Goal: Navigation & Orientation: Find specific page/section

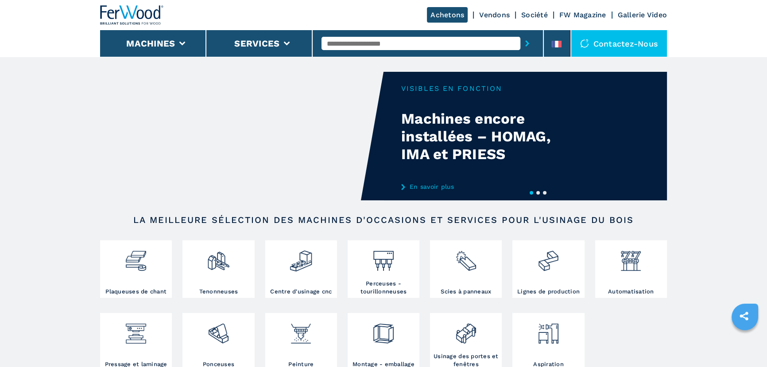
click at [536, 194] on button "2" at bounding box center [538, 193] width 4 height 4
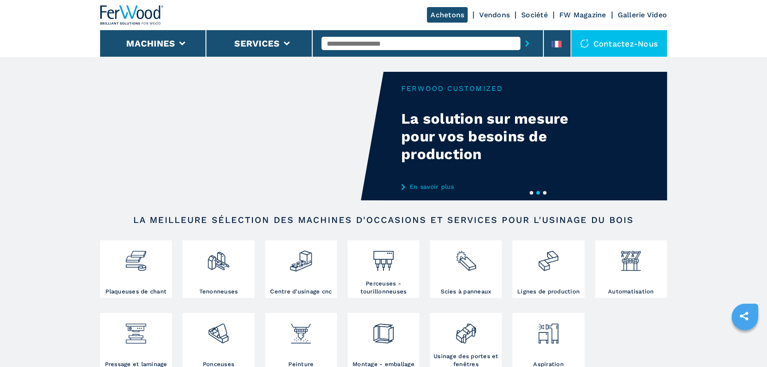
click at [543, 194] on button "3" at bounding box center [545, 193] width 4 height 4
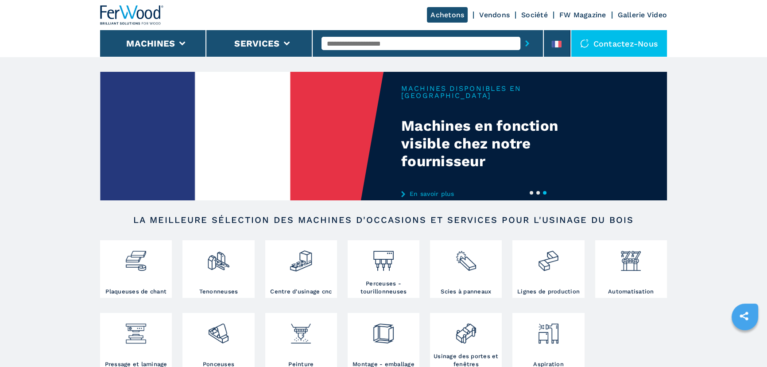
click at [310, 142] on img at bounding box center [241, 136] width 283 height 128
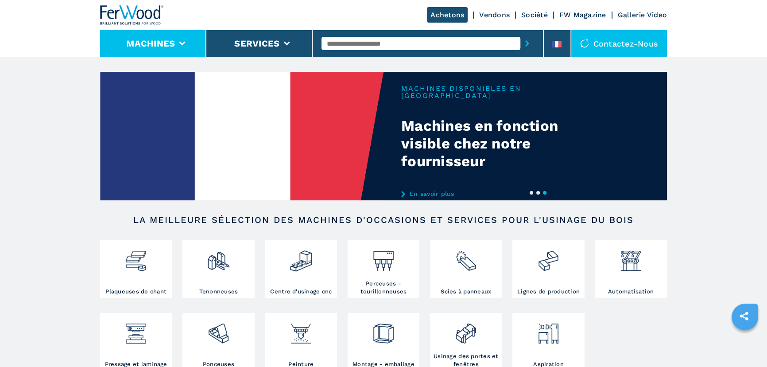
click at [185, 44] on li "Machines" at bounding box center [153, 43] width 106 height 27
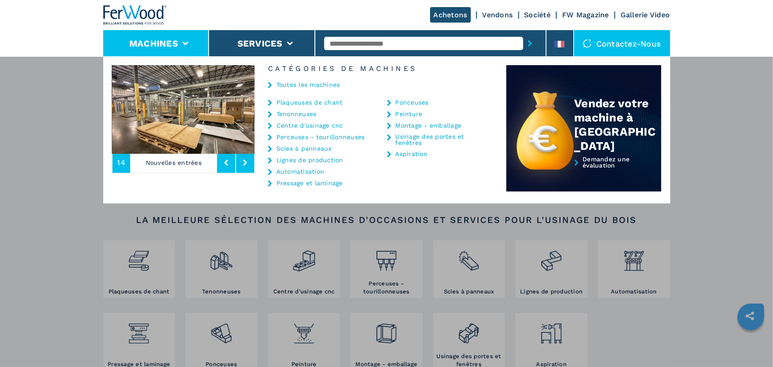
click at [244, 164] on icon at bounding box center [245, 162] width 4 height 6
click at [244, 165] on icon at bounding box center [245, 162] width 4 height 6
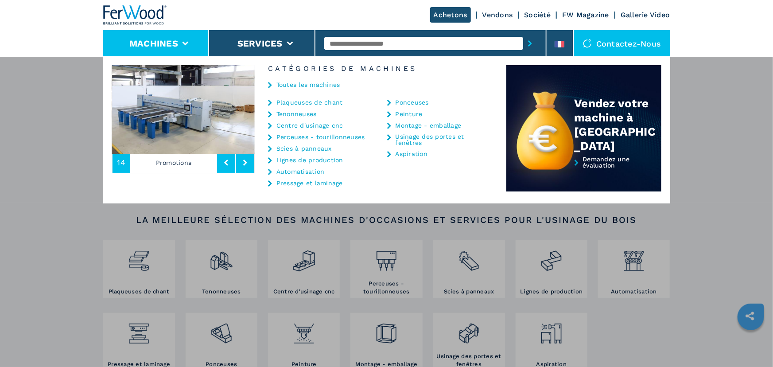
click at [264, 163] on div "Plaqueuses de chant Tenonneuses Centre d'usinage cnc Perceuses - tourillonneuse…" at bounding box center [381, 145] width 252 height 92
click at [253, 162] on button at bounding box center [245, 162] width 18 height 20
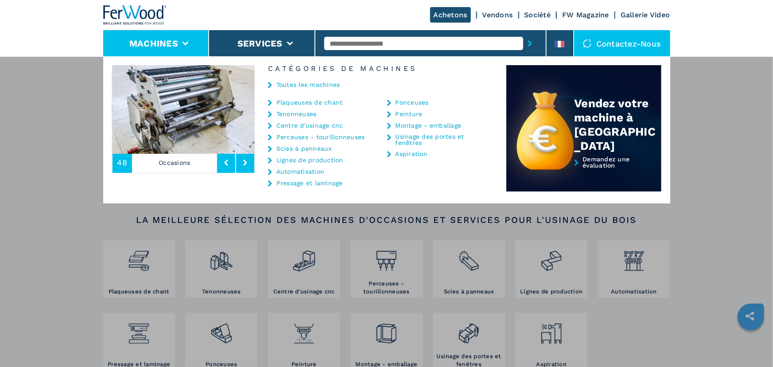
click at [237, 163] on button at bounding box center [245, 162] width 18 height 20
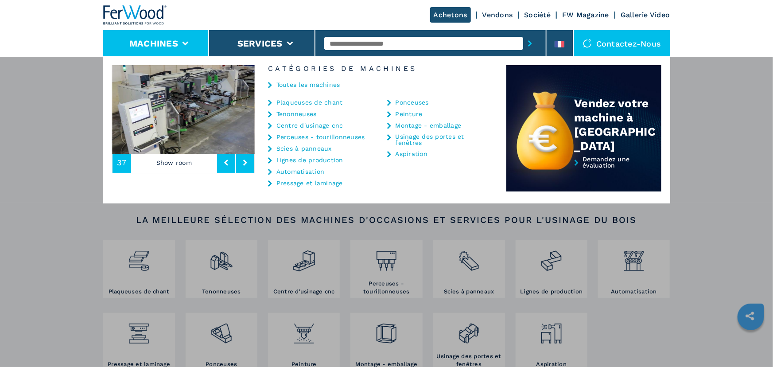
click at [250, 164] on button at bounding box center [245, 162] width 18 height 20
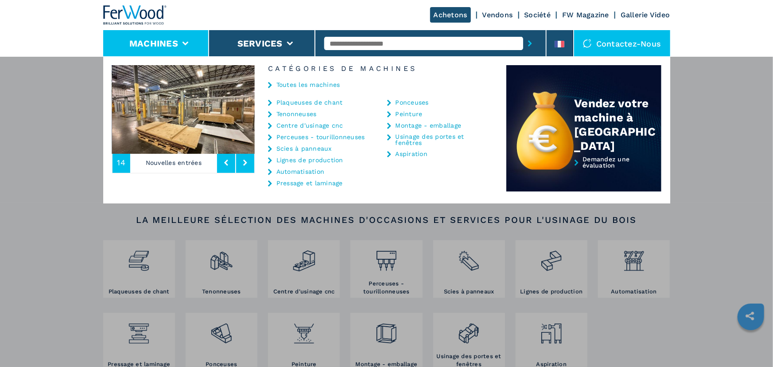
click at [246, 163] on icon at bounding box center [245, 162] width 4 height 6
click at [186, 101] on img at bounding box center [183, 109] width 143 height 89
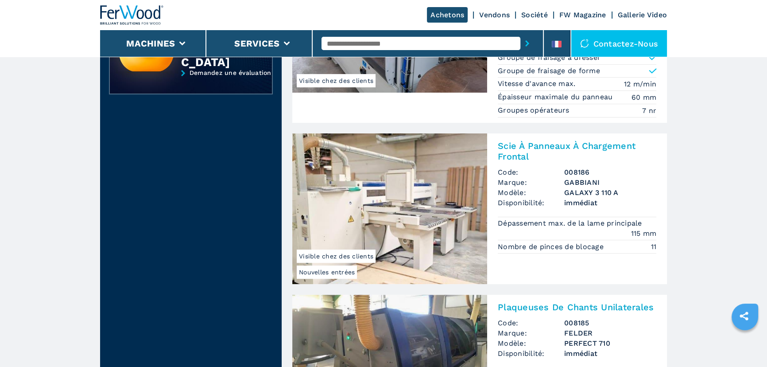
scroll to position [483, 0]
